Goal: Task Accomplishment & Management: Manage account settings

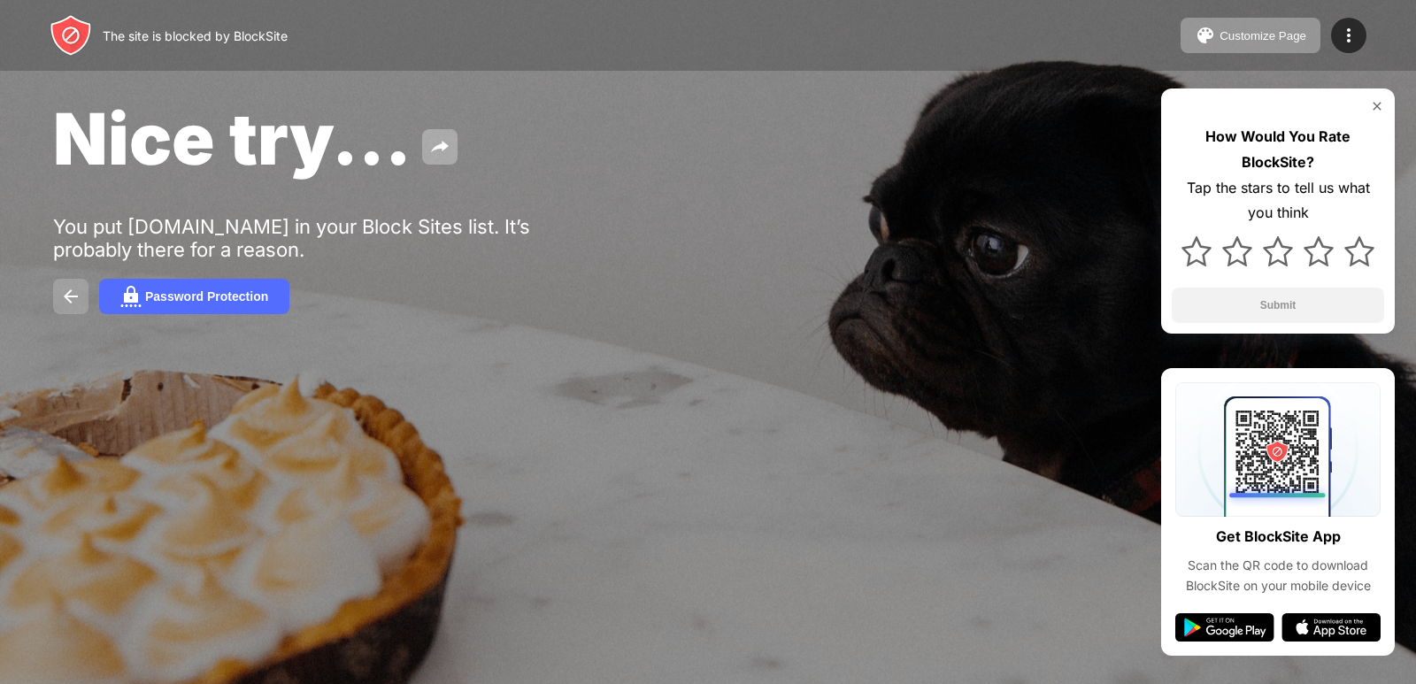
click at [69, 288] on img at bounding box center [70, 296] width 21 height 21
click at [66, 305] on img at bounding box center [70, 296] width 21 height 21
click at [67, 295] on img at bounding box center [70, 296] width 21 height 21
click at [86, 297] on button at bounding box center [70, 296] width 35 height 35
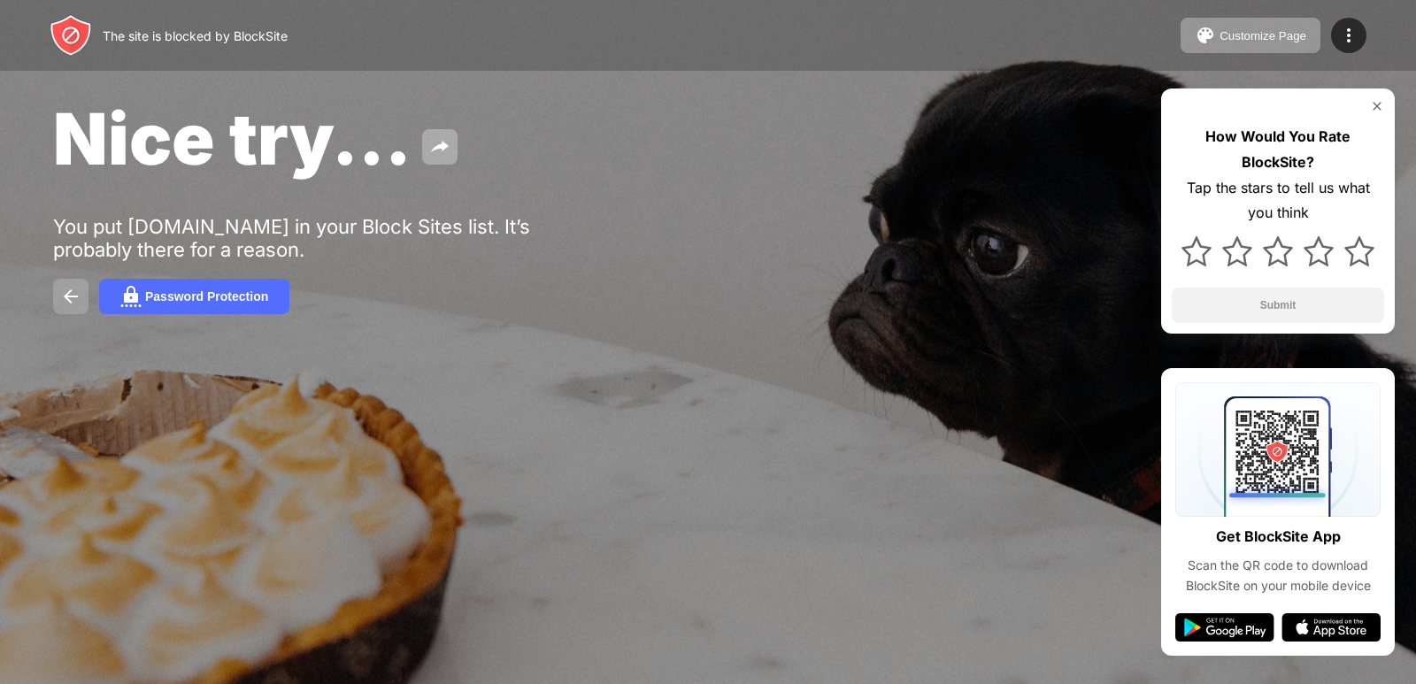
click at [81, 295] on button at bounding box center [70, 296] width 35 height 35
